Goal: Task Accomplishment & Management: Use online tool/utility

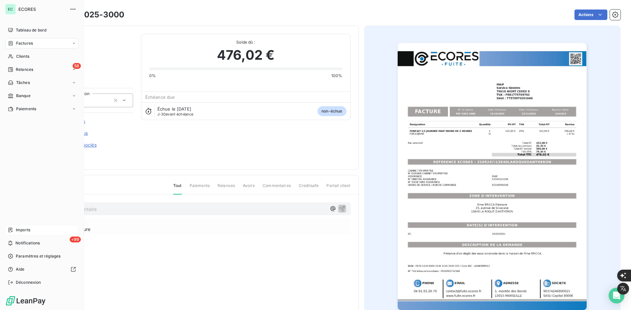
click at [18, 232] on span "Imports" at bounding box center [23, 230] width 14 height 6
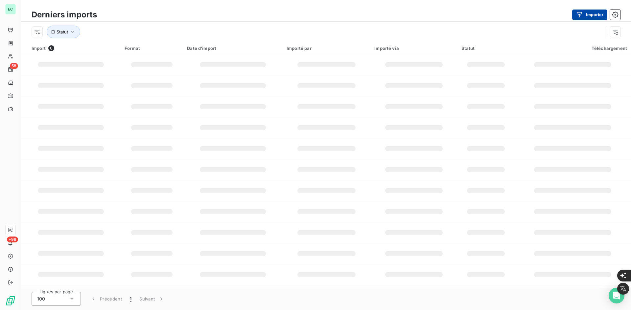
click at [582, 13] on icon "button" at bounding box center [579, 14] width 7 height 7
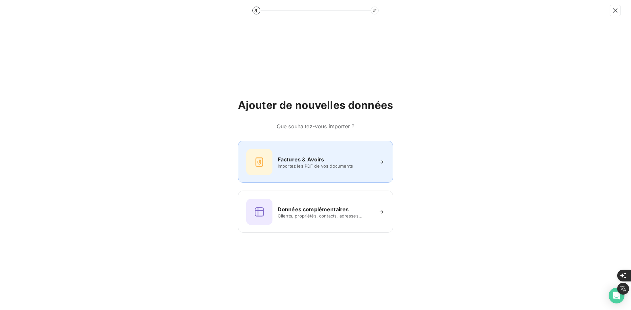
click at [311, 169] on span "Importez les PDF de vos documents" at bounding box center [325, 166] width 95 height 5
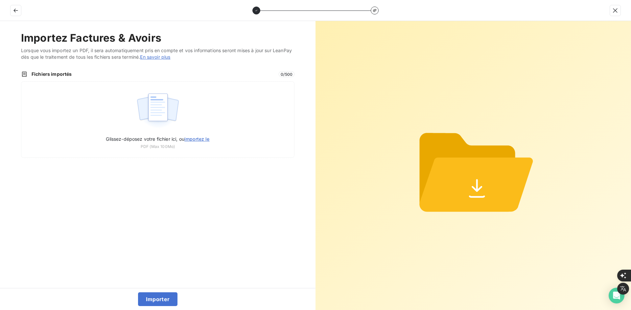
click at [176, 116] on img at bounding box center [158, 111] width 44 height 42
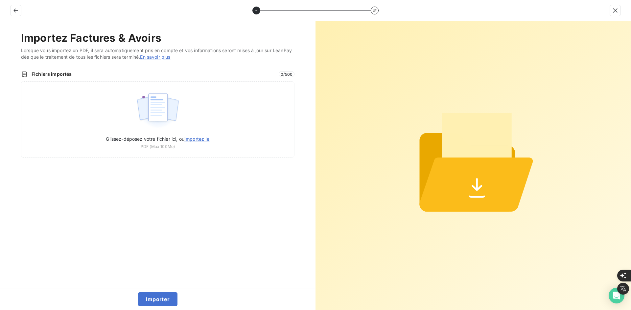
type input "C:\fakepath\FEF-2025-3001.pdf"
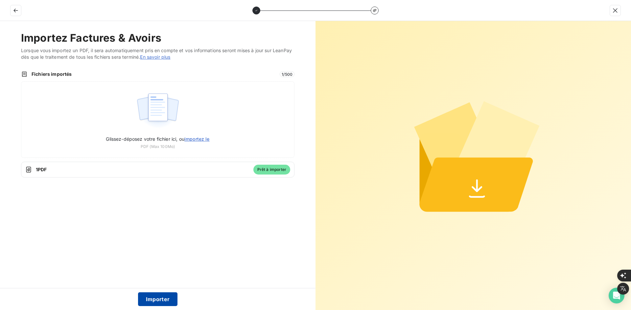
click at [161, 298] on button "Importer" at bounding box center [158, 300] width 40 height 14
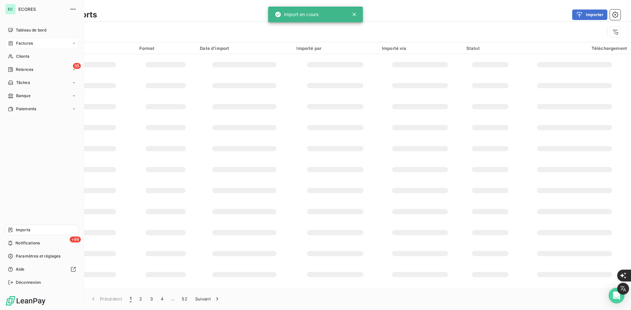
click at [13, 43] on div "Factures" at bounding box center [20, 43] width 25 height 6
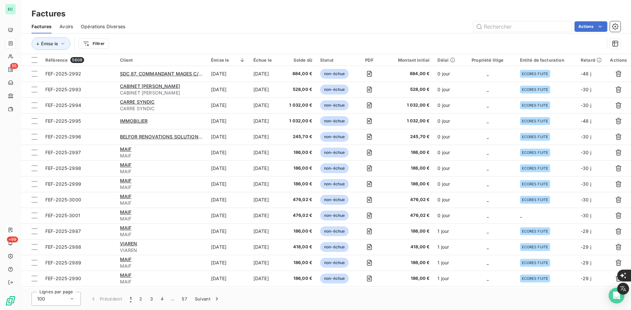
click at [517, 221] on td "_" at bounding box center [546, 216] width 61 height 16
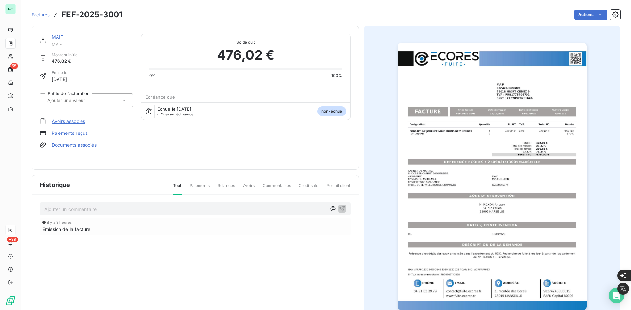
click at [108, 107] on div at bounding box center [86, 101] width 93 height 14
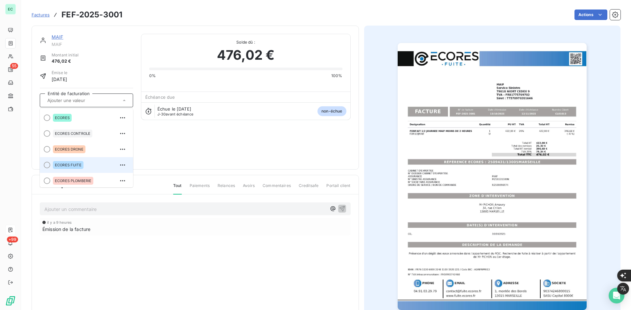
click at [80, 172] on li "ECORES FUITE" at bounding box center [86, 165] width 93 height 16
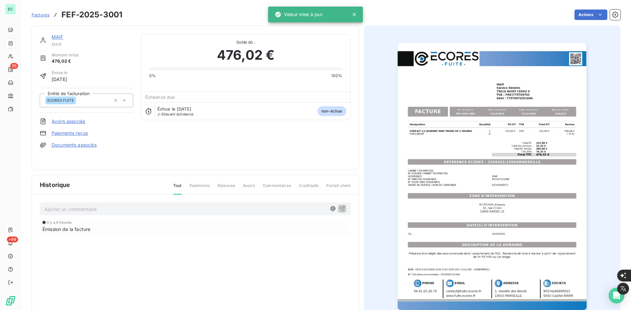
click at [82, 148] on link "Documents associés" at bounding box center [74, 145] width 45 height 7
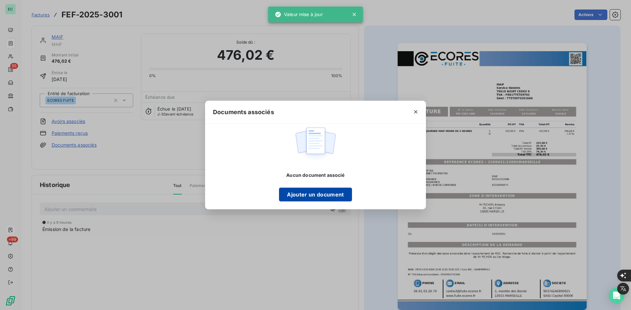
click at [301, 196] on button "Ajouter un document" at bounding box center [315, 195] width 73 height 14
